Goal: Information Seeking & Learning: Check status

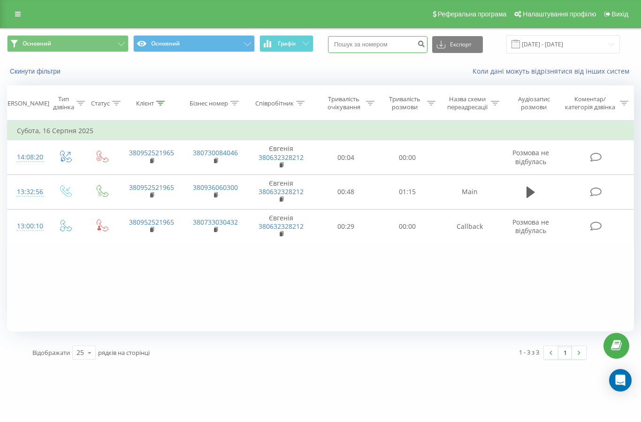
click at [408, 45] on input at bounding box center [378, 44] width 100 height 17
click at [407, 44] on input at bounding box center [378, 44] width 100 height 17
click at [386, 46] on input at bounding box center [378, 44] width 100 height 17
paste input "[PHONE_NUMBER]"
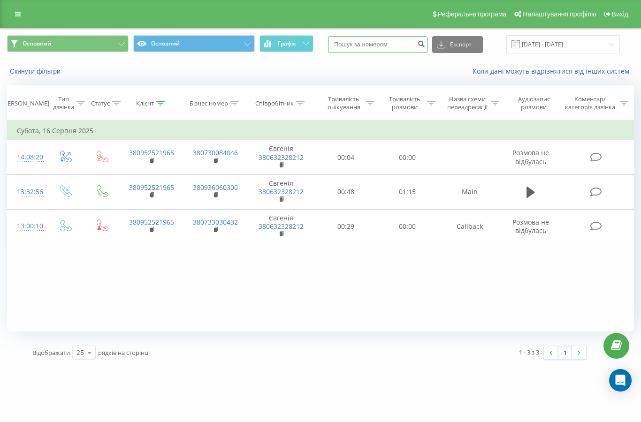
type input "[PHONE_NUMBER]"
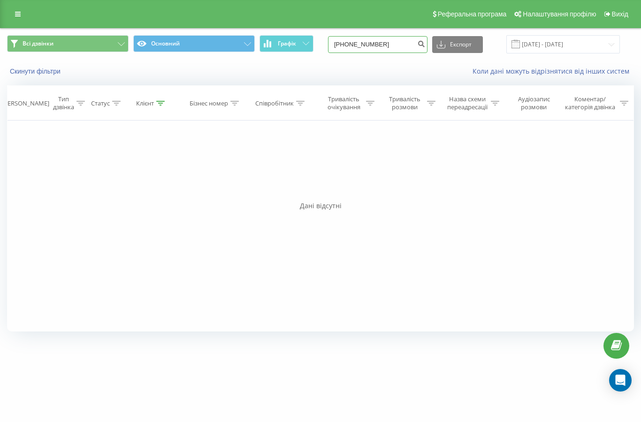
click at [368, 44] on input "[PHONE_NUMBER]" at bounding box center [378, 44] width 100 height 17
type input "380689227821"
